Goal: Information Seeking & Learning: Understand process/instructions

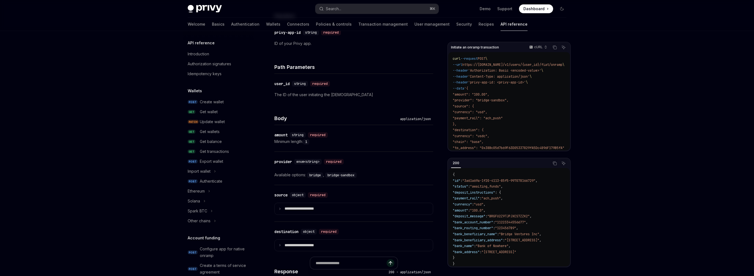
scroll to position [118, 0]
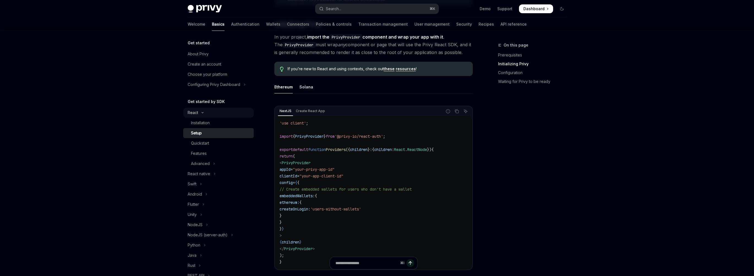
click at [193, 114] on div "React" at bounding box center [193, 112] width 10 height 7
click at [194, 114] on div "React" at bounding box center [193, 112] width 10 height 7
click at [198, 124] on div "Installation" at bounding box center [200, 122] width 19 height 7
type textarea "*"
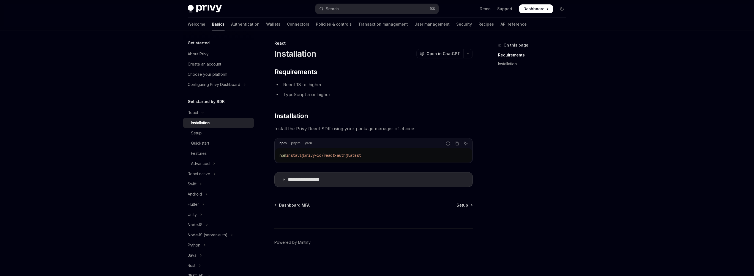
scroll to position [1, 0]
click at [199, 135] on div "Setup" at bounding box center [196, 133] width 11 height 7
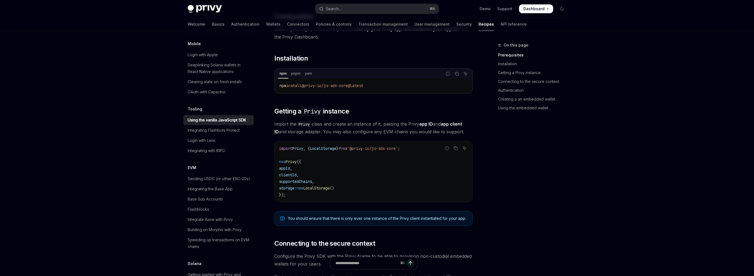
scroll to position [126, 0]
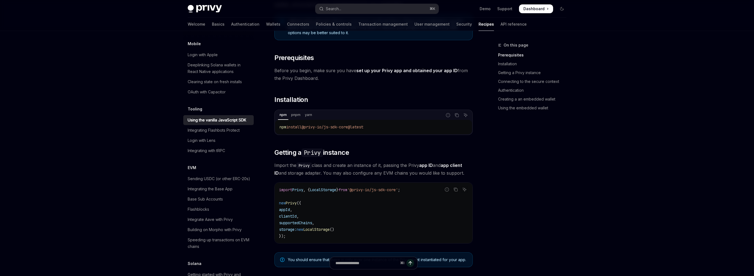
scroll to position [0, 0]
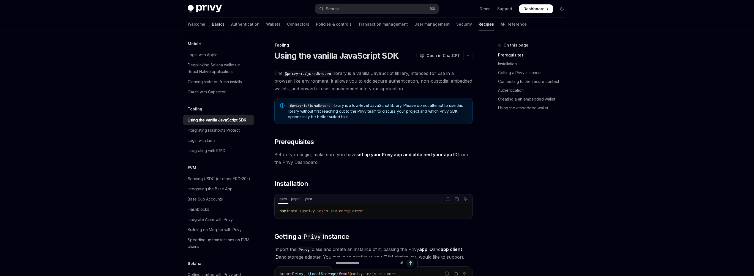
click at [212, 24] on link "Basics" at bounding box center [218, 24] width 13 height 13
type textarea "*"
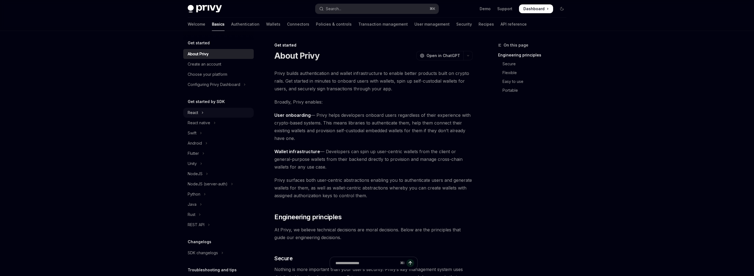
click at [195, 115] on div "React" at bounding box center [193, 112] width 10 height 7
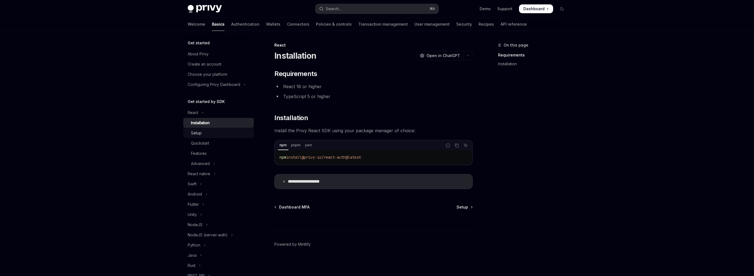
click at [208, 132] on div "Setup" at bounding box center [220, 133] width 59 height 7
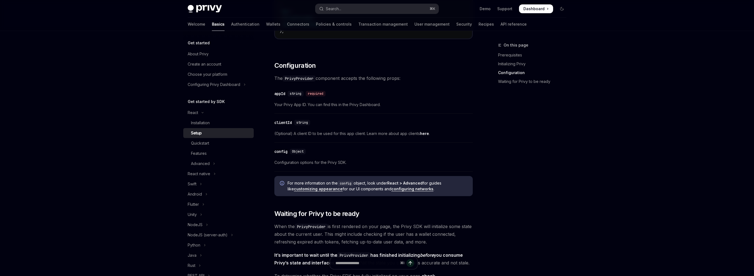
scroll to position [398, 0]
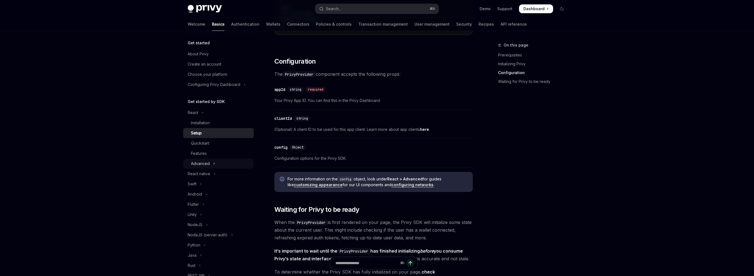
click at [209, 164] on button "Advanced" at bounding box center [218, 164] width 70 height 10
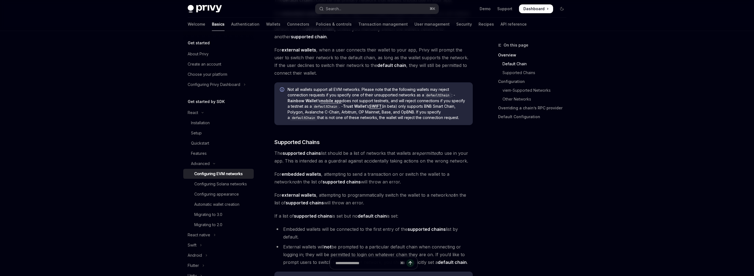
scroll to position [249, 0]
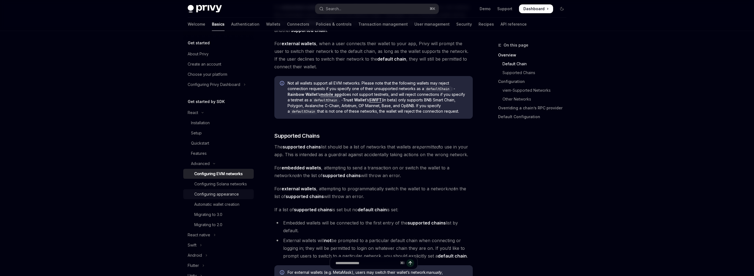
click at [223, 194] on div "Configuring appearance" at bounding box center [216, 194] width 45 height 7
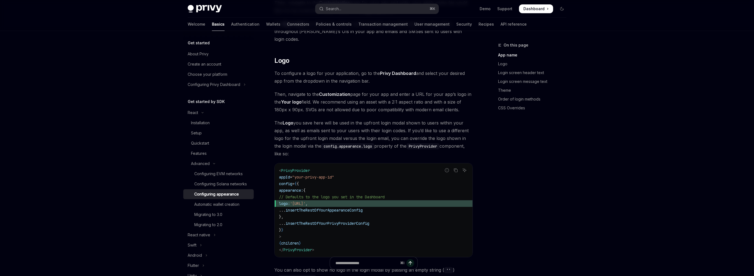
scroll to position [181, 0]
click at [226, 187] on link "Configuring Solana networks" at bounding box center [218, 184] width 70 height 10
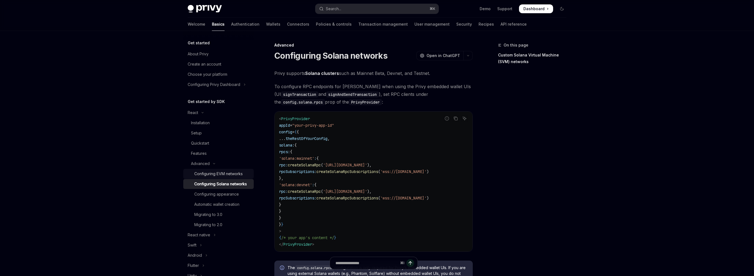
click at [229, 174] on div "Configuring EVM networks" at bounding box center [218, 173] width 48 height 7
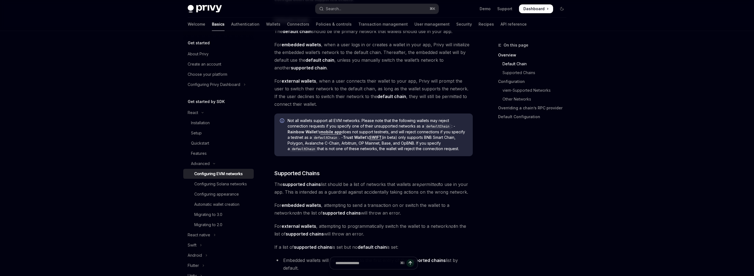
scroll to position [212, 0]
click at [201, 153] on div "Features" at bounding box center [199, 153] width 16 height 7
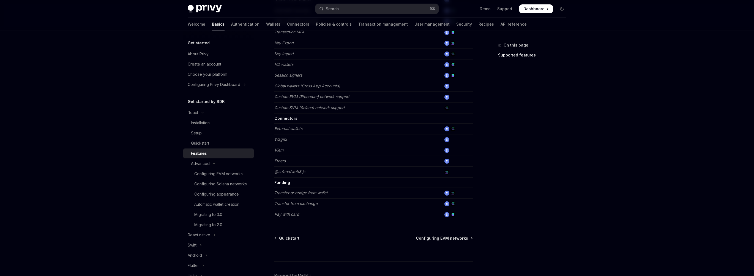
scroll to position [289, 0]
click at [212, 142] on div "Quickstart" at bounding box center [220, 143] width 59 height 7
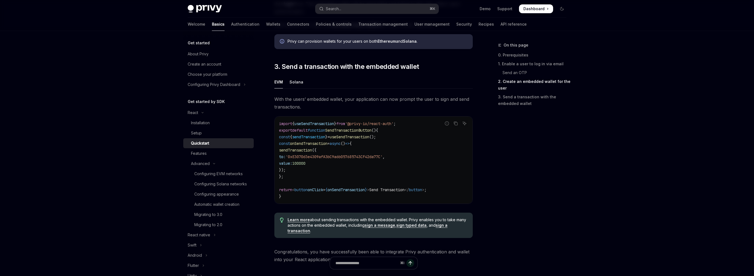
scroll to position [451, 0]
click at [220, 134] on div "Setup" at bounding box center [220, 133] width 59 height 7
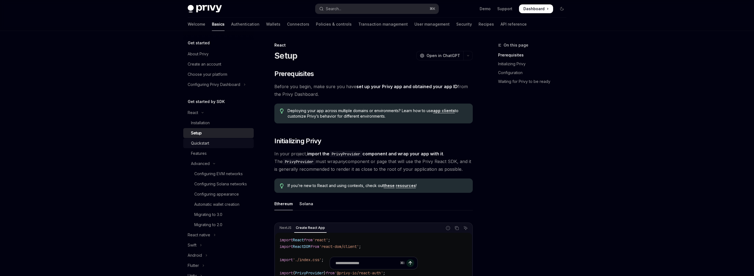
click at [214, 147] on link "Quickstart" at bounding box center [218, 143] width 70 height 10
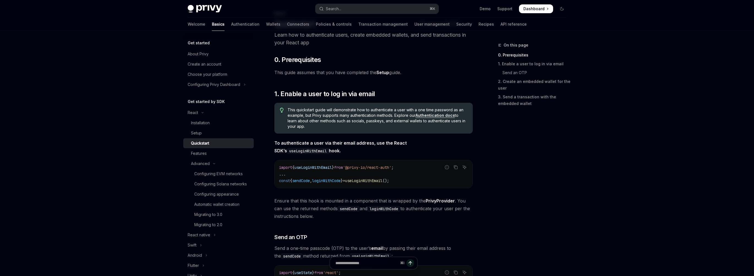
scroll to position [32, 0]
click at [388, 72] on link "Setup" at bounding box center [382, 72] width 13 height 6
type textarea "*"
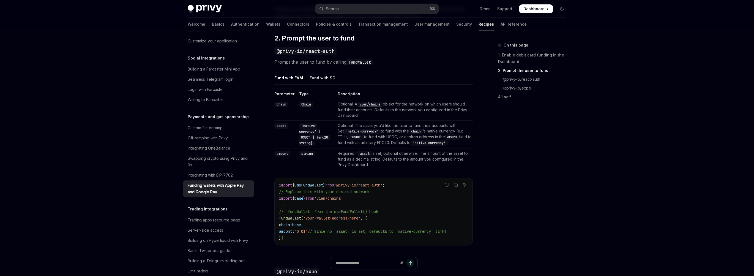
scroll to position [354, 0]
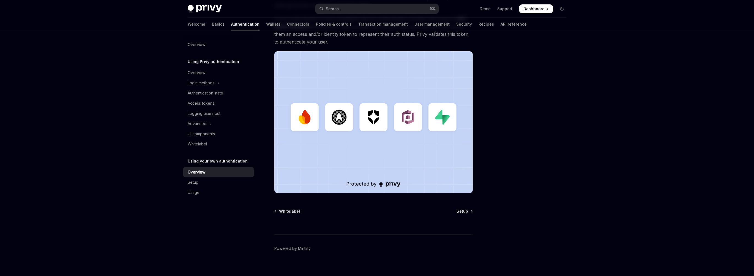
scroll to position [120, 0]
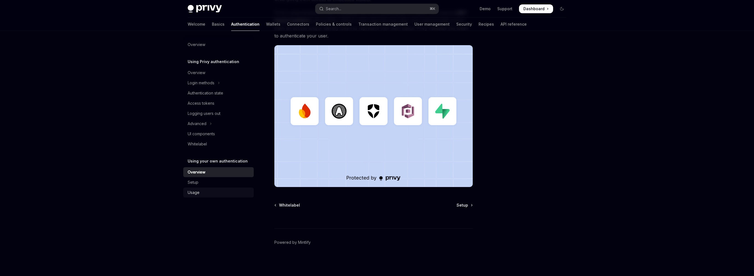
click at [205, 193] on div "Usage" at bounding box center [219, 192] width 63 height 7
type textarea "*"
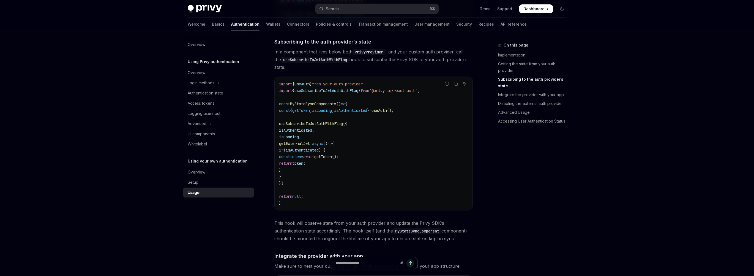
scroll to position [192, 0]
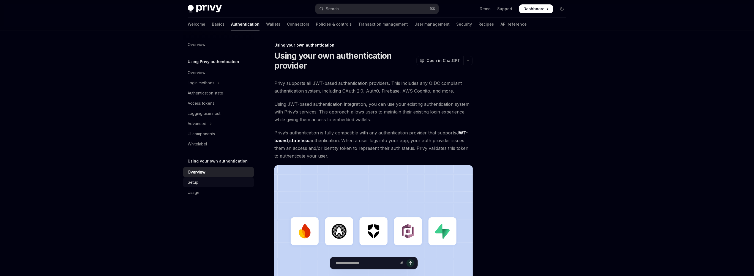
click at [197, 184] on div "Setup" at bounding box center [193, 182] width 11 height 7
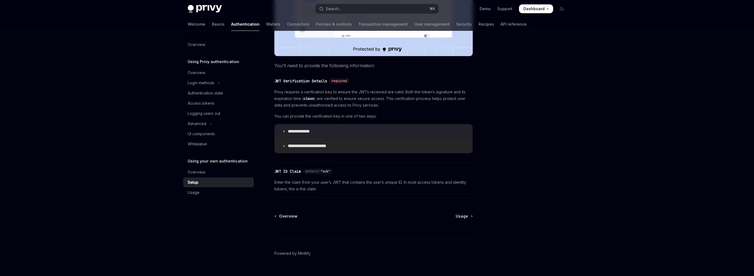
scroll to position [239, 0]
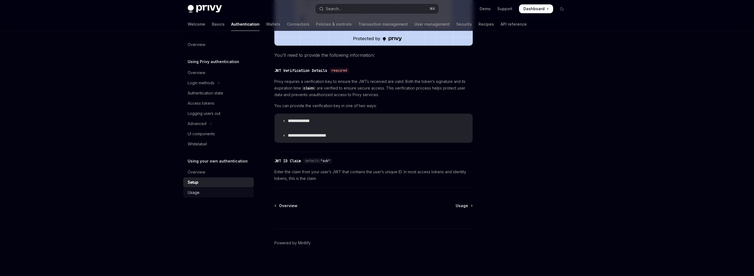
click at [208, 193] on div "Usage" at bounding box center [219, 192] width 63 height 7
type textarea "*"
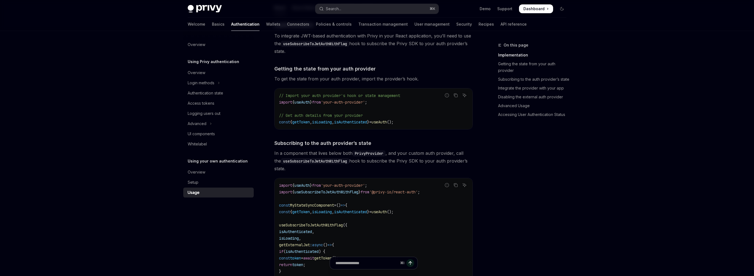
scroll to position [91, 0]
